Goal: Task Accomplishment & Management: Manage account settings

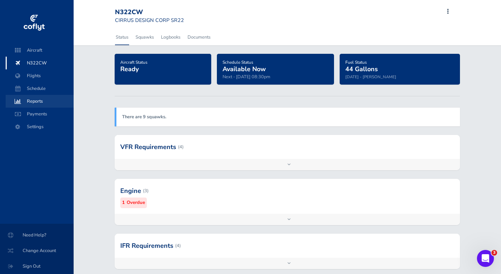
click at [41, 104] on span "Reports" at bounding box center [40, 101] width 54 height 13
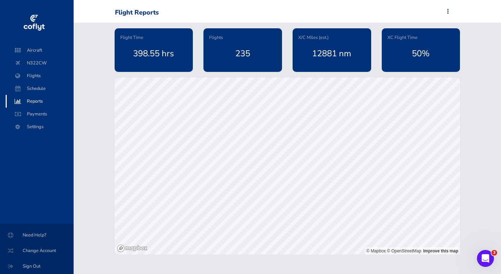
click at [95, 132] on div "Flight Time 398.55 hrs Flights 235 X/C Miles (est.) 12881 nm XC Flight Time 50%…" at bounding box center [287, 139] width 427 height 232
click at [166, 53] on div "398.55 hrs" at bounding box center [153, 53] width 67 height 25
click at [133, 39] on span "Flight Time" at bounding box center [131, 37] width 23 height 7
click at [227, 41] on div "235" at bounding box center [242, 53] width 67 height 25
click at [243, 53] on div "235" at bounding box center [242, 53] width 67 height 25
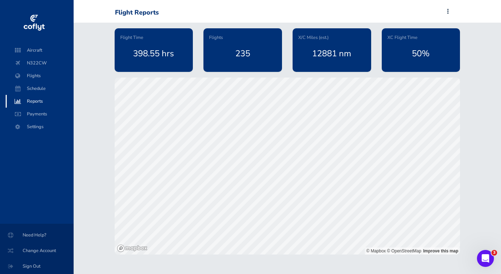
click at [243, 53] on div "235" at bounding box center [242, 53] width 67 height 25
click at [233, 45] on div "235" at bounding box center [242, 53] width 67 height 25
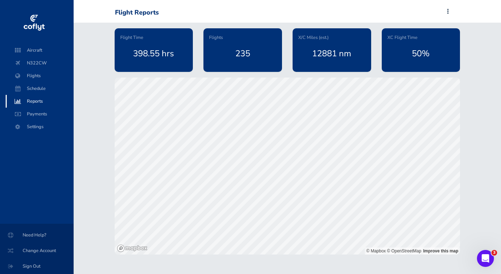
click at [319, 45] on div "12881 nm" at bounding box center [331, 53] width 67 height 25
click at [317, 38] on span "X/C Miles (est.)" at bounding box center [313, 37] width 30 height 7
click at [220, 38] on span "Flights" at bounding box center [216, 37] width 14 height 7
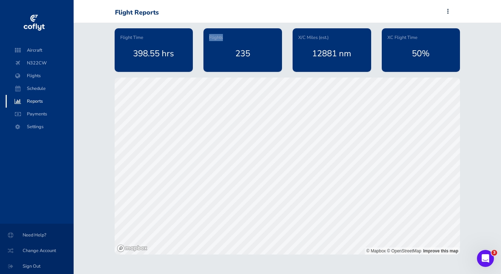
click at [407, 38] on span "XC Flight Time" at bounding box center [402, 37] width 30 height 7
click at [27, 88] on span "Schedule" at bounding box center [40, 88] width 54 height 13
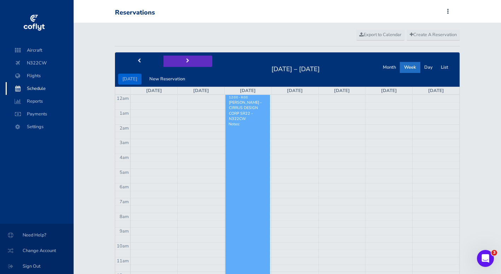
click at [186, 62] on span "next" at bounding box center [187, 61] width 3 height 5
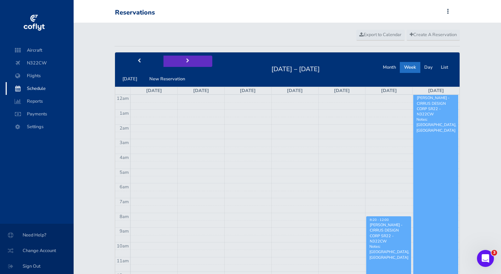
click at [186, 62] on span "next" at bounding box center [187, 61] width 3 height 5
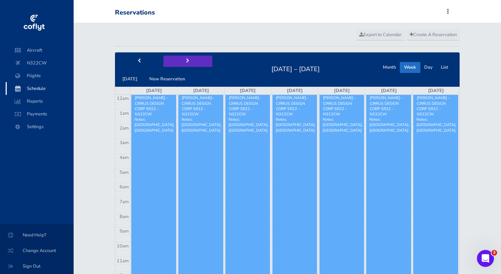
click at [186, 62] on span "next" at bounding box center [187, 61] width 3 height 5
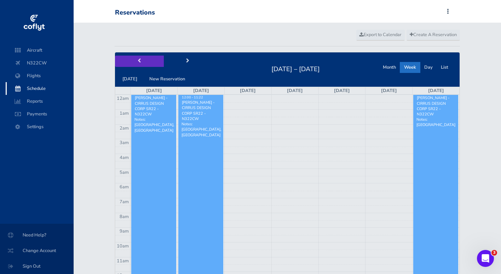
click at [139, 62] on span "prev" at bounding box center [138, 61] width 3 height 5
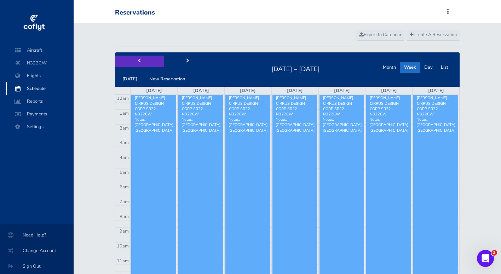
click at [139, 62] on span "prev" at bounding box center [138, 61] width 3 height 5
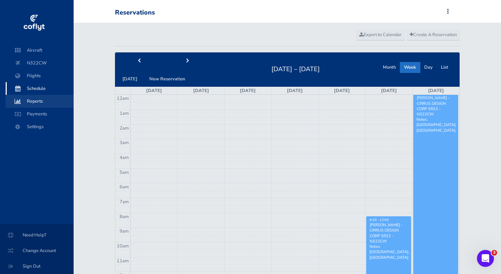
click at [43, 101] on span "Reports" at bounding box center [40, 101] width 54 height 13
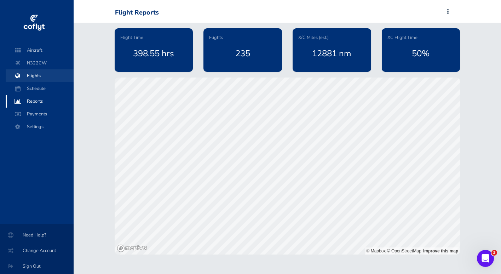
click at [35, 77] on span "Flights" at bounding box center [40, 75] width 54 height 13
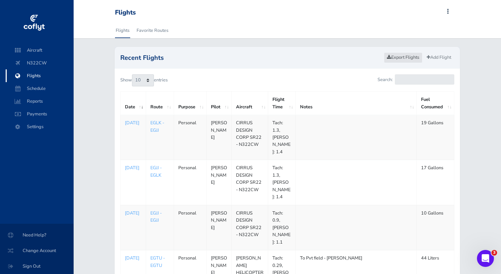
click at [401, 57] on link "Export Flights" at bounding box center [403, 57] width 39 height 10
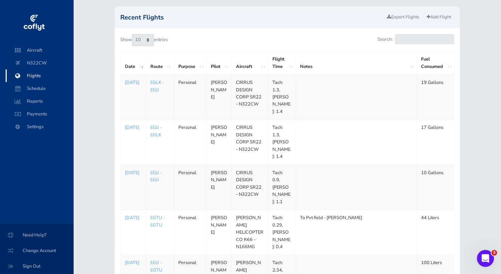
scroll to position [42, 0]
click at [134, 122] on p "Aug 12, 2025" at bounding box center [133, 125] width 17 height 7
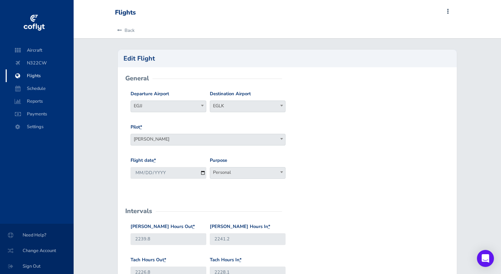
click at [230, 172] on span "Personal" at bounding box center [247, 172] width 75 height 10
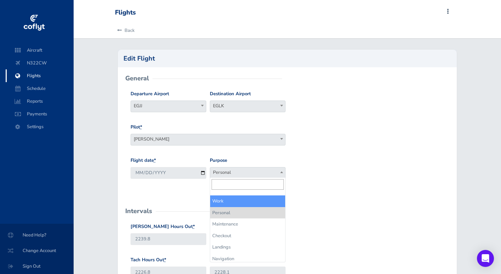
select select "Work"
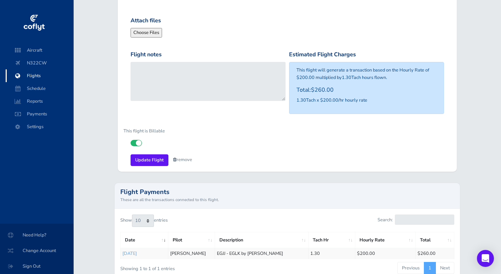
scroll to position [440, 0]
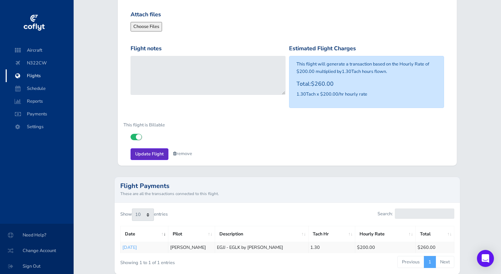
click at [153, 151] on input "Update Flight" at bounding box center [149, 154] width 38 height 12
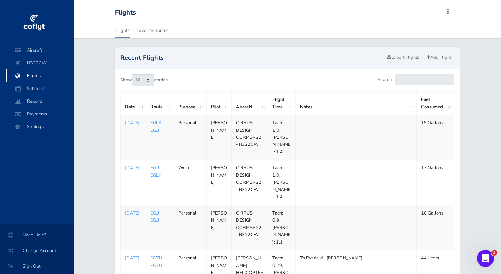
click at [156, 123] on link "EGLK - EGJJ" at bounding box center [157, 125] width 14 height 13
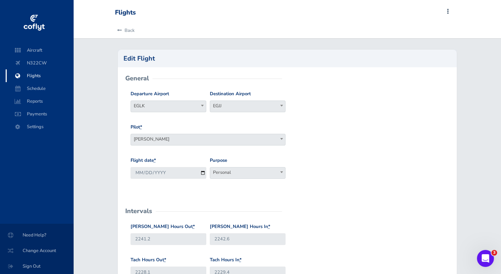
click at [228, 169] on span "Personal" at bounding box center [247, 172] width 75 height 10
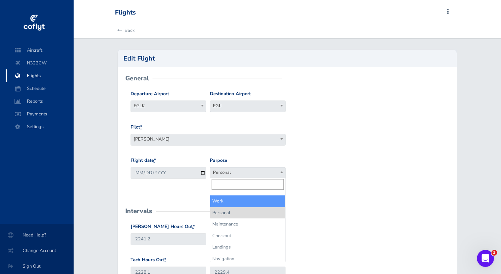
select select "Work"
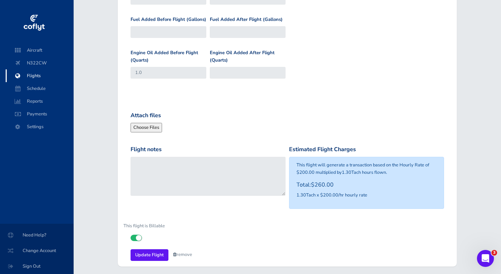
scroll to position [339, 0]
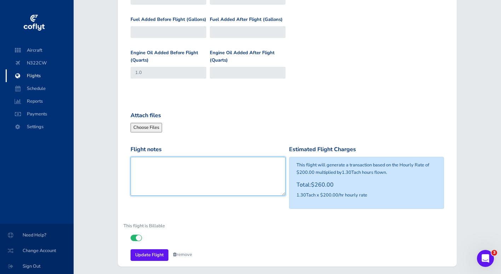
click at [170, 166] on textarea "Flight notes" at bounding box center [207, 176] width 155 height 39
type textarea "Home from Intuitive training"
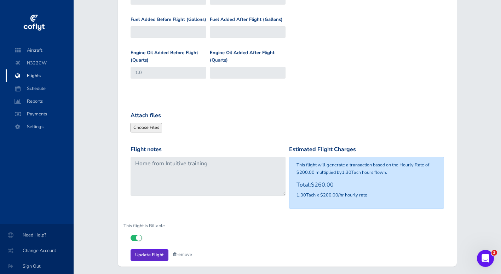
click at [151, 252] on input "Update Flight" at bounding box center [149, 255] width 38 height 12
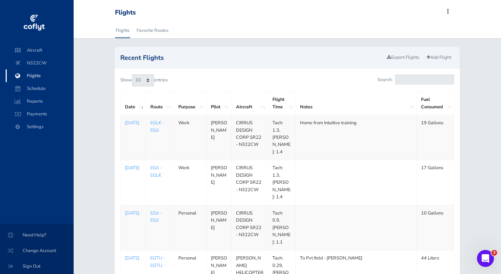
click at [135, 164] on p "[DATE]" at bounding box center [133, 167] width 17 height 7
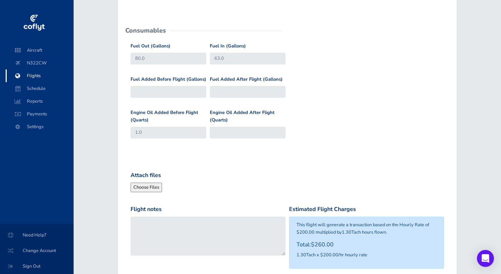
scroll to position [284, 0]
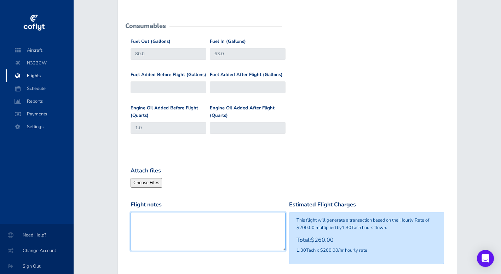
click at [188, 219] on textarea "Flight notes" at bounding box center [207, 231] width 155 height 39
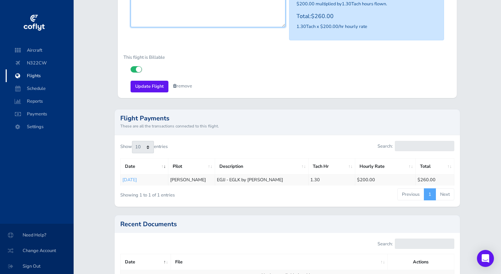
scroll to position [542, 0]
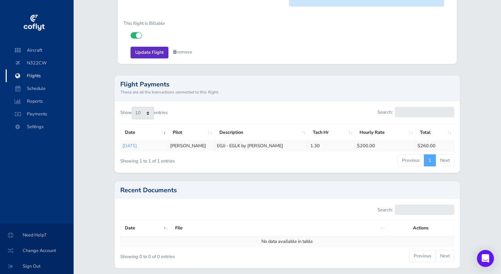
type textarea "Travel to Intuitive training"
click at [148, 49] on input "Update Flight" at bounding box center [149, 53] width 38 height 12
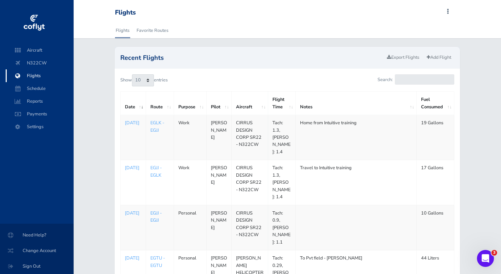
click at [155, 210] on link "EGJJ - EGJJ" at bounding box center [155, 216] width 11 height 13
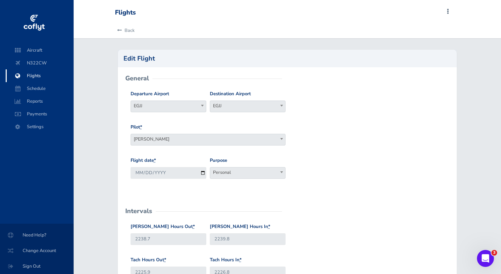
click at [240, 170] on span "Personal" at bounding box center [247, 172] width 75 height 10
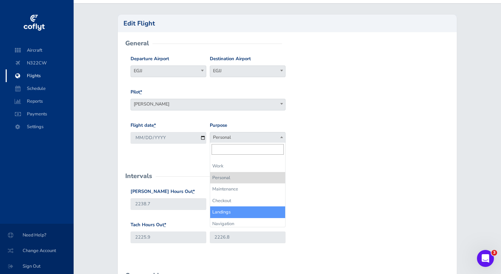
select select "Landings"
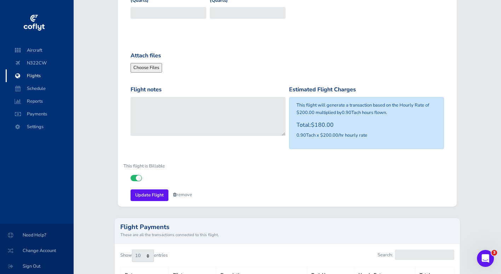
scroll to position [399, 0]
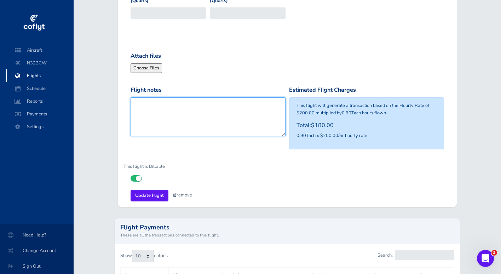
click at [154, 111] on textarea "Flight notes" at bounding box center [207, 116] width 155 height 39
type textarea "Training"
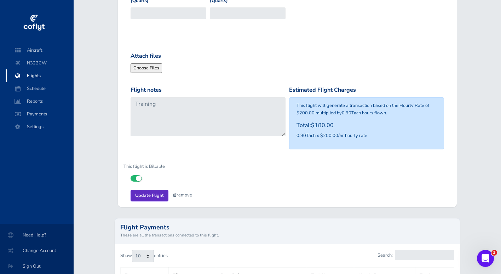
click at [145, 191] on input "Update Flight" at bounding box center [149, 195] width 38 height 12
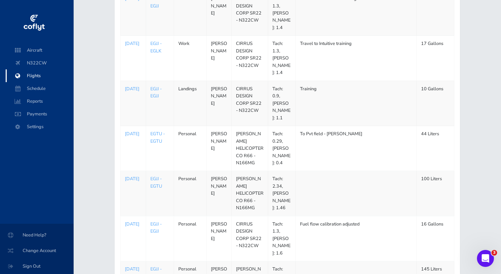
scroll to position [129, 0]
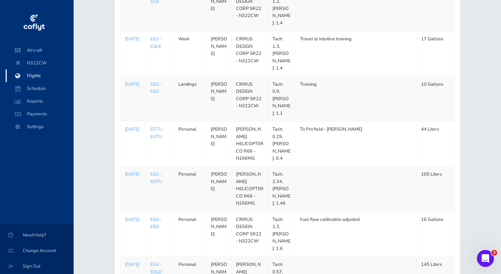
click at [157, 216] on link "EGJJ - EGJJ" at bounding box center [155, 222] width 11 height 13
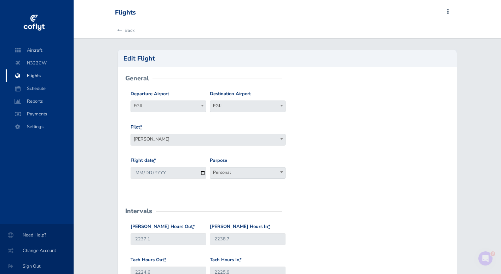
click at [231, 172] on span "Personal" at bounding box center [247, 172] width 75 height 10
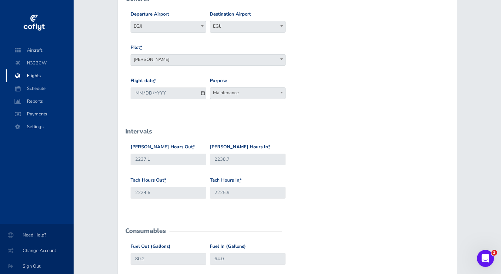
scroll to position [78, 0]
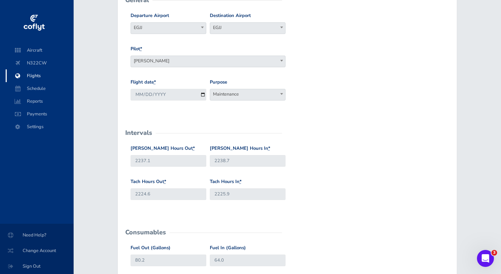
click at [234, 89] on span "Maintenance" at bounding box center [247, 94] width 75 height 10
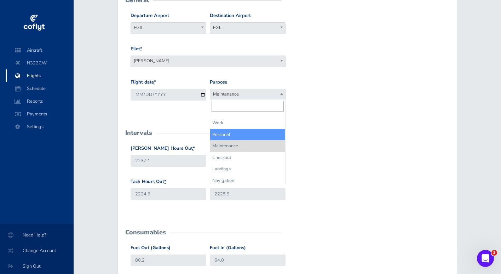
select select "Personal"
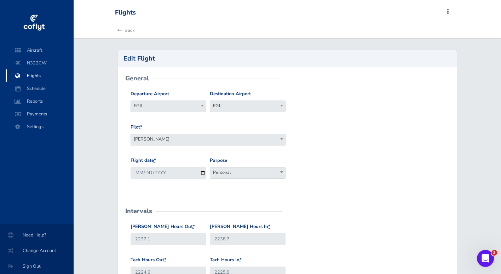
scroll to position [0, 0]
click at [126, 31] on link "Back" at bounding box center [124, 31] width 19 height 16
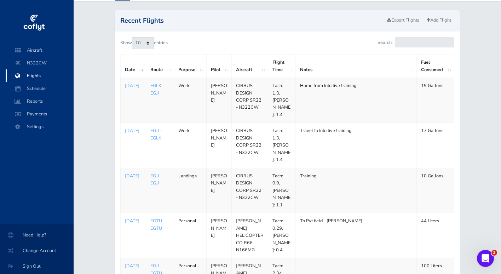
scroll to position [37, 0]
click at [30, 101] on span "Reports" at bounding box center [40, 101] width 54 height 13
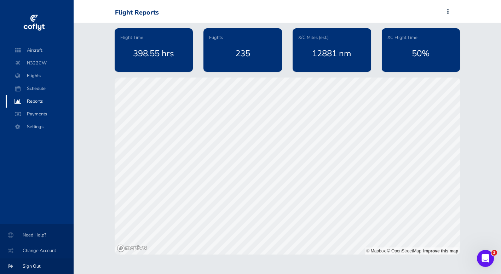
click at [29, 266] on span "Sign Out" at bounding box center [36, 265] width 57 height 13
